Goal: Task Accomplishment & Management: Manage account settings

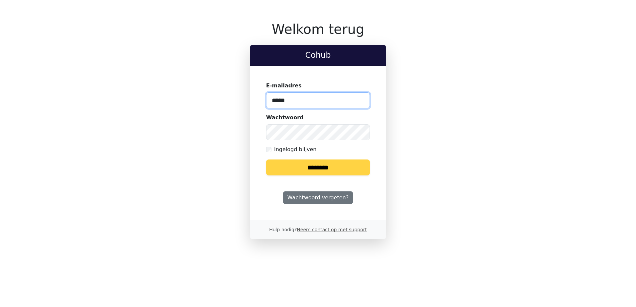
type input "**********"
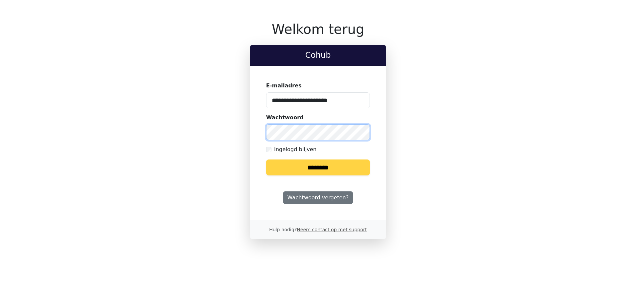
click at [266, 160] on input "********" at bounding box center [318, 168] width 104 height 16
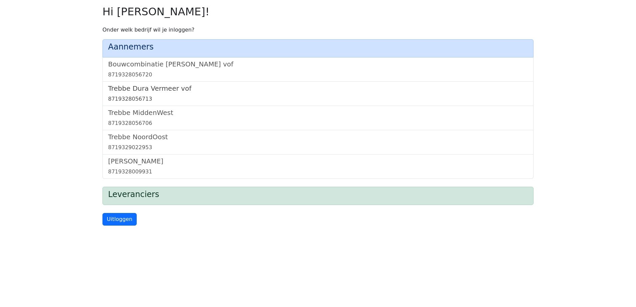
click at [157, 87] on h5 "Trebbe Dura Vermeer vof" at bounding box center [318, 88] width 420 height 8
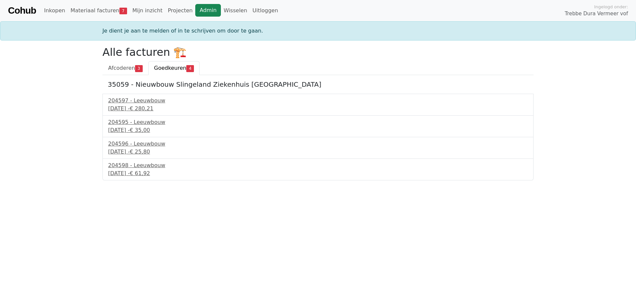
click at [195, 7] on link "Admin" at bounding box center [208, 10] width 26 height 13
